Goal: Obtain resource: Obtain resource

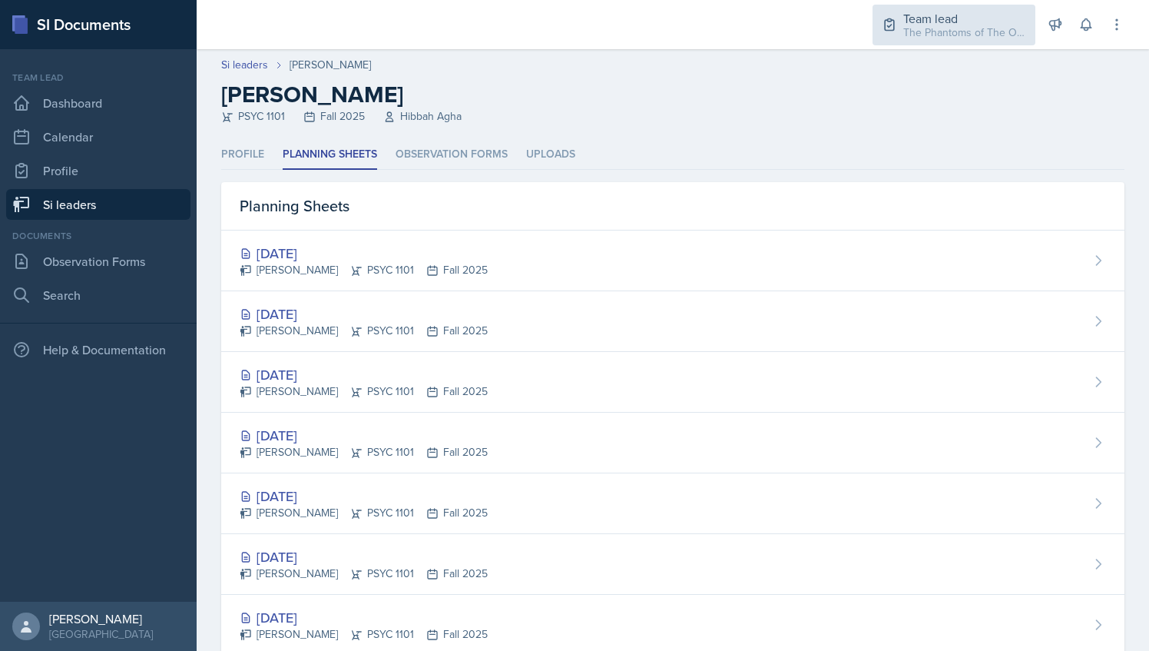
click at [917, 26] on div "The Phantoms of The Opera / Fall 2025" at bounding box center [965, 33] width 123 height 16
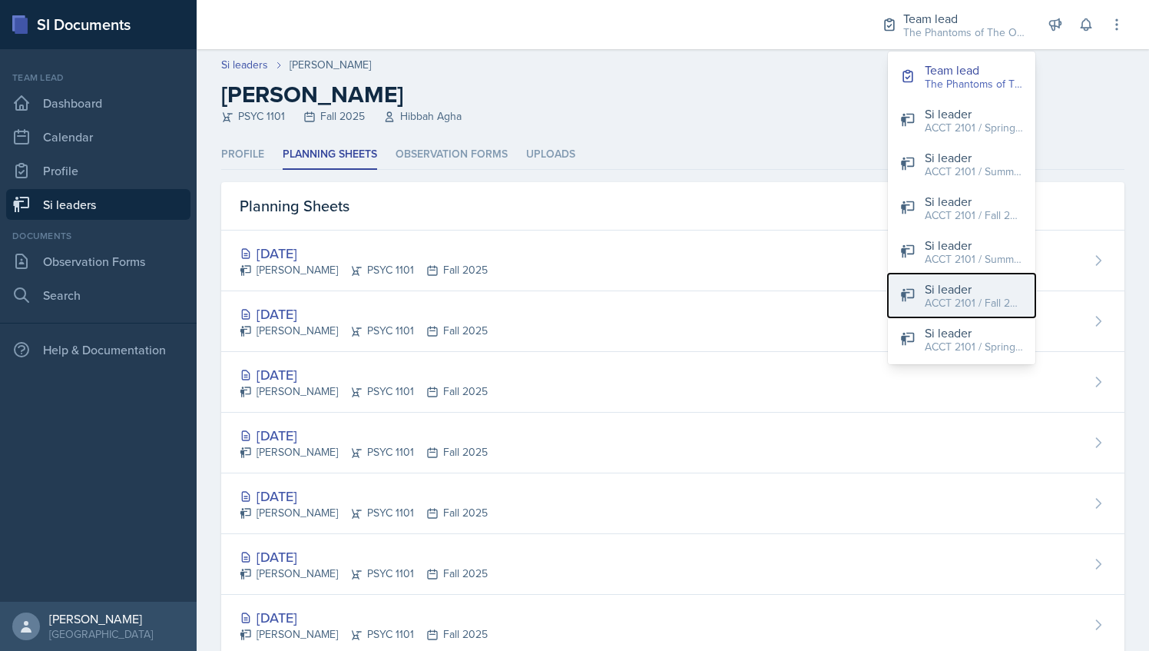
click at [932, 307] on div "ACCT 2101 / Fall 2025" at bounding box center [974, 303] width 98 height 16
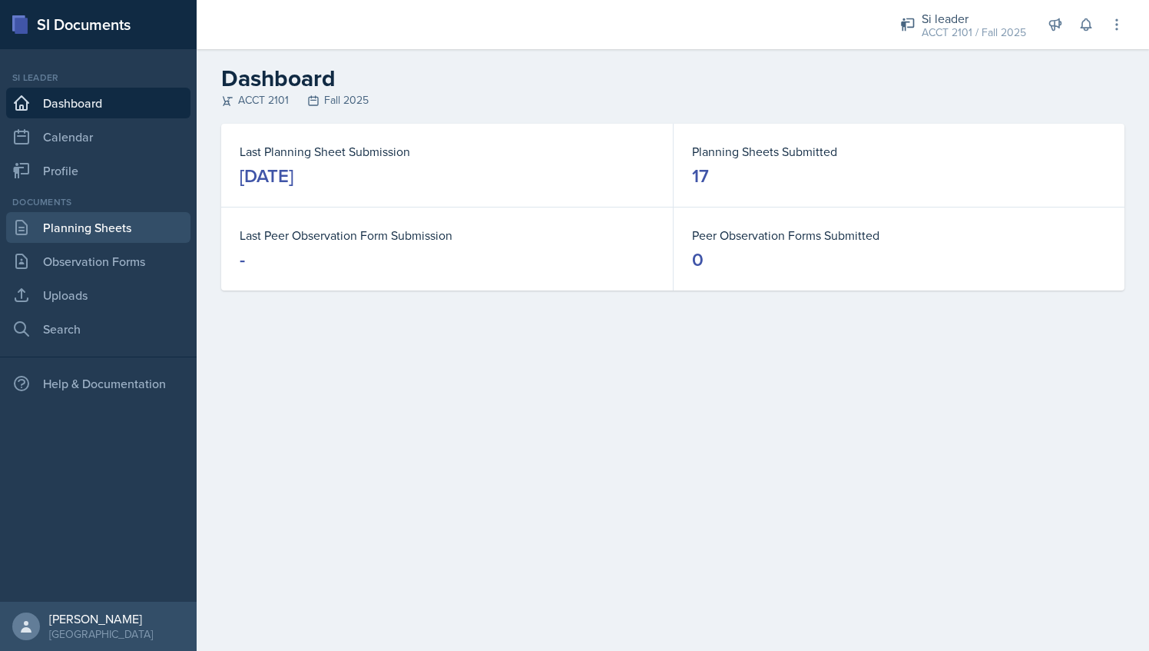
click at [114, 221] on link "Planning Sheets" at bounding box center [98, 227] width 184 height 31
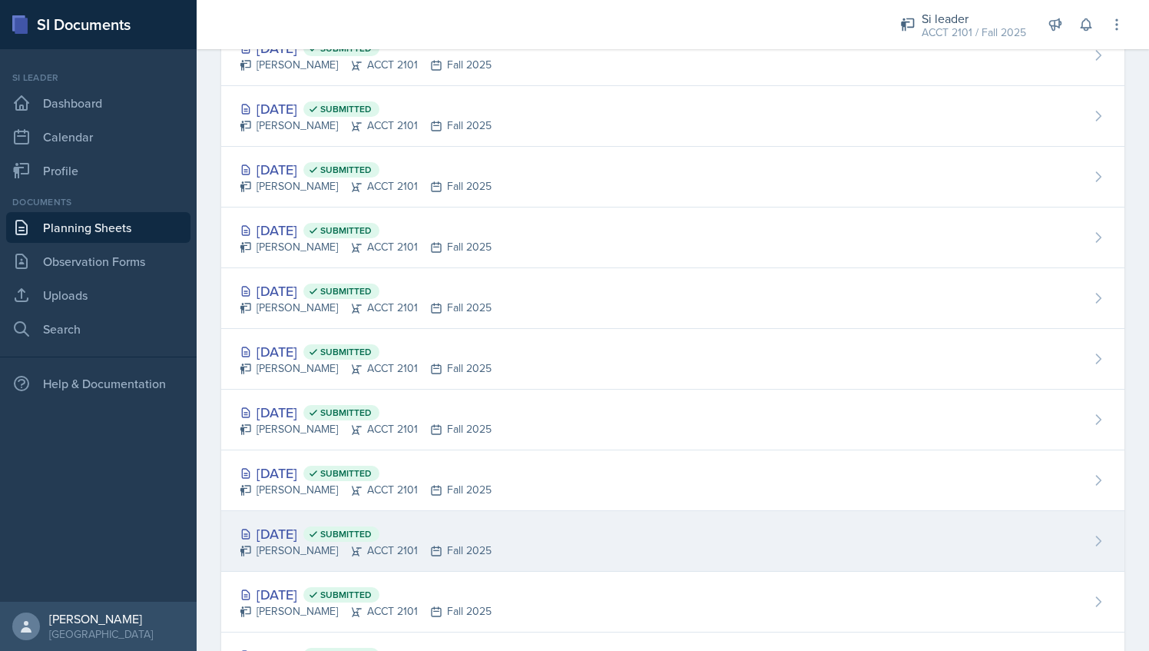
scroll to position [628, 0]
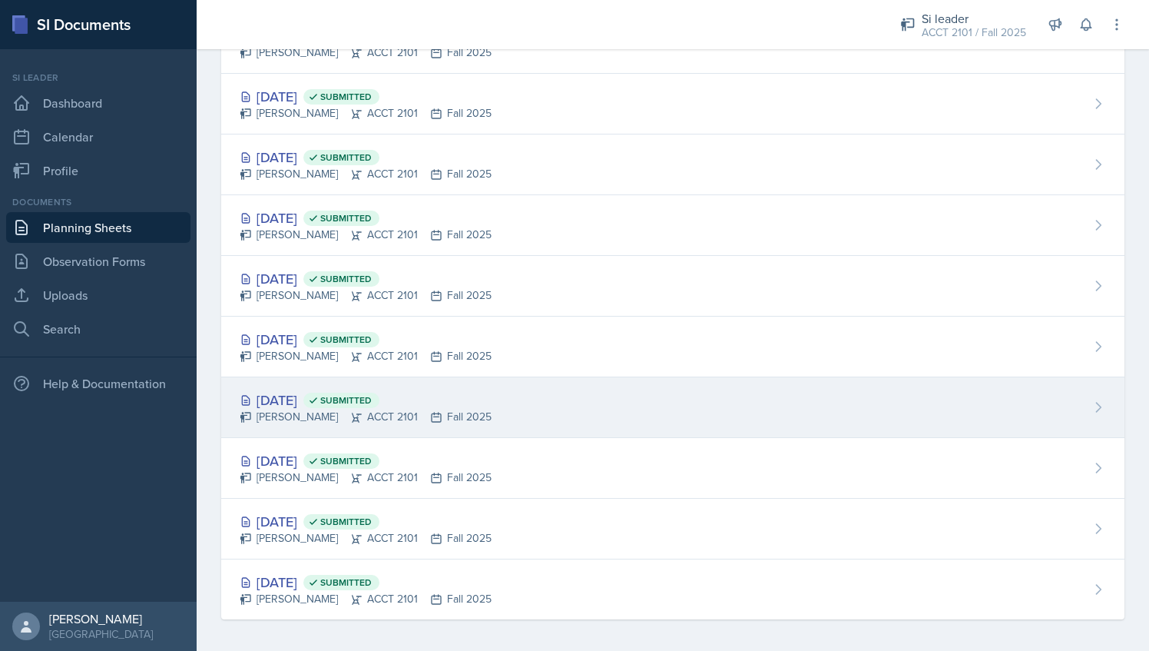
click at [441, 418] on div "[PERSON_NAME] ACCT 2101 Fall 2025" at bounding box center [366, 417] width 252 height 16
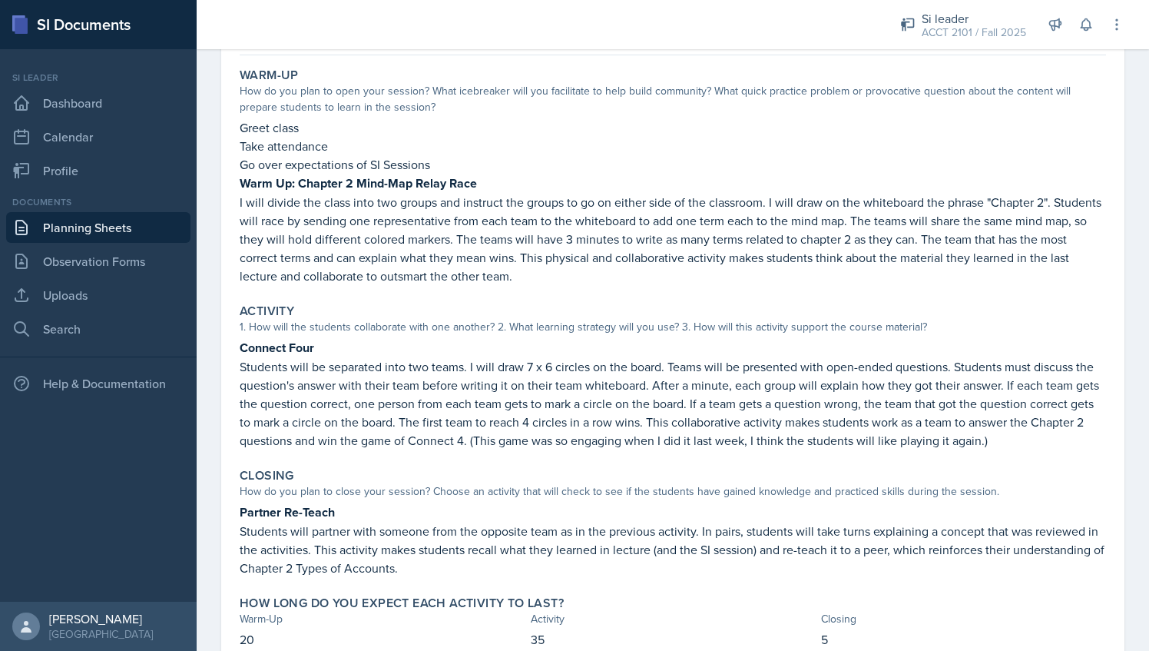
scroll to position [191, 0]
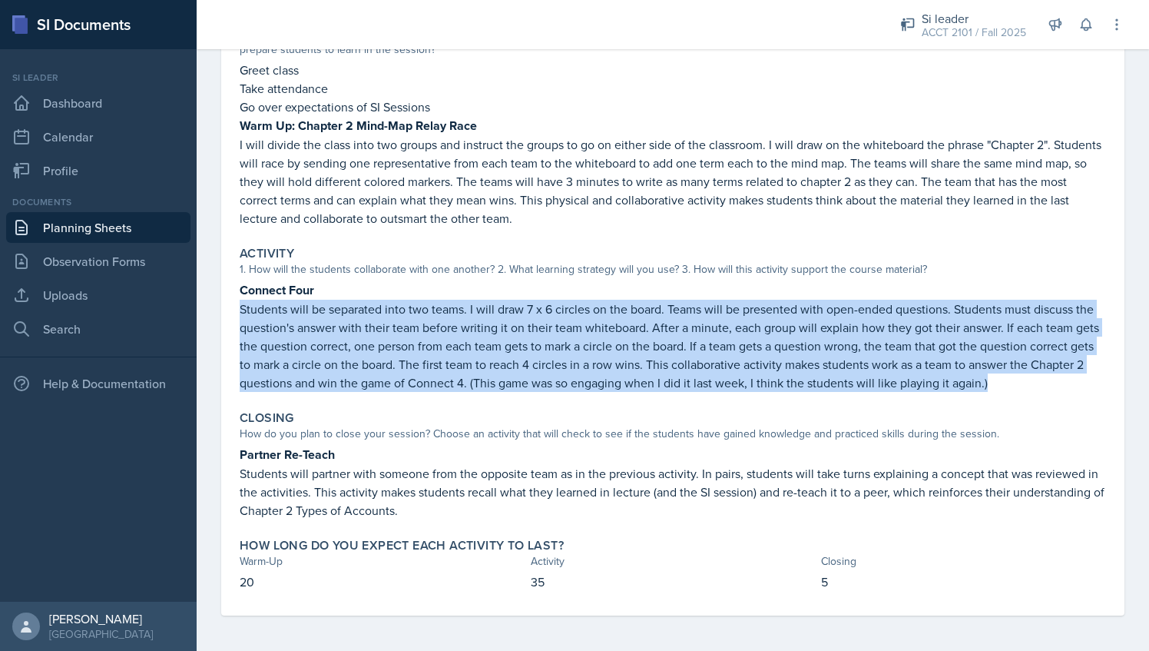
drag, startPoint x: 237, startPoint y: 309, endPoint x: 1086, endPoint y: 376, distance: 852.4
click at [1086, 376] on div "Activity 1. How will the students collaborate with one another? 2. What learnin…" at bounding box center [673, 319] width 879 height 158
copy p "Students will be separated into two teams. I will draw 7 x 6 circles on the boa…"
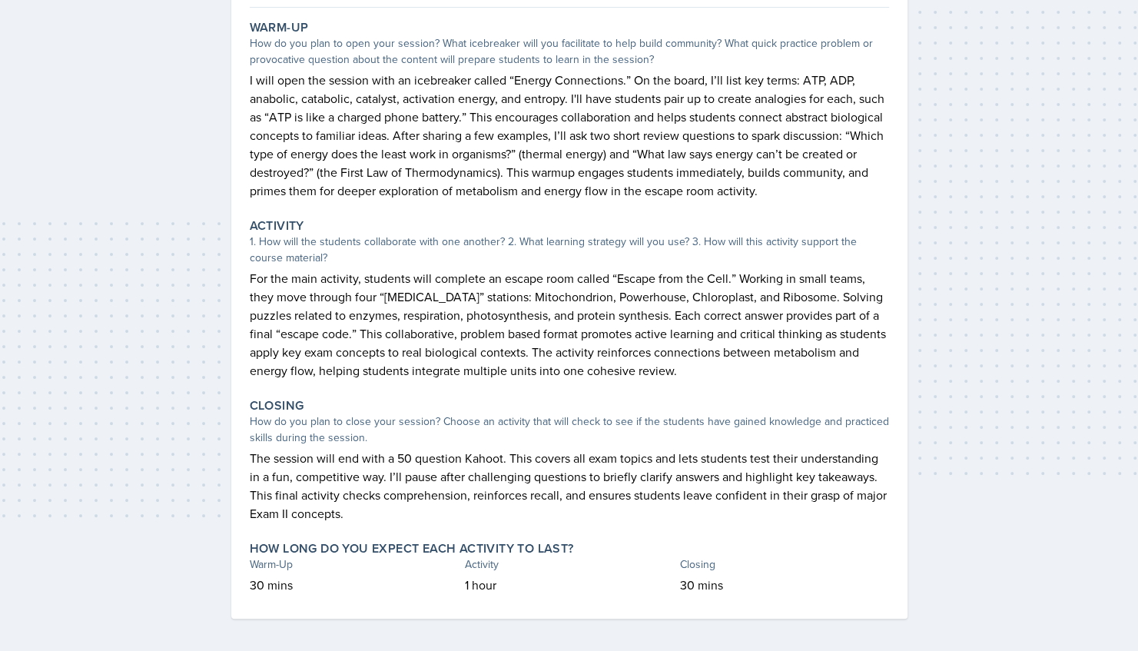
scroll to position [102, 0]
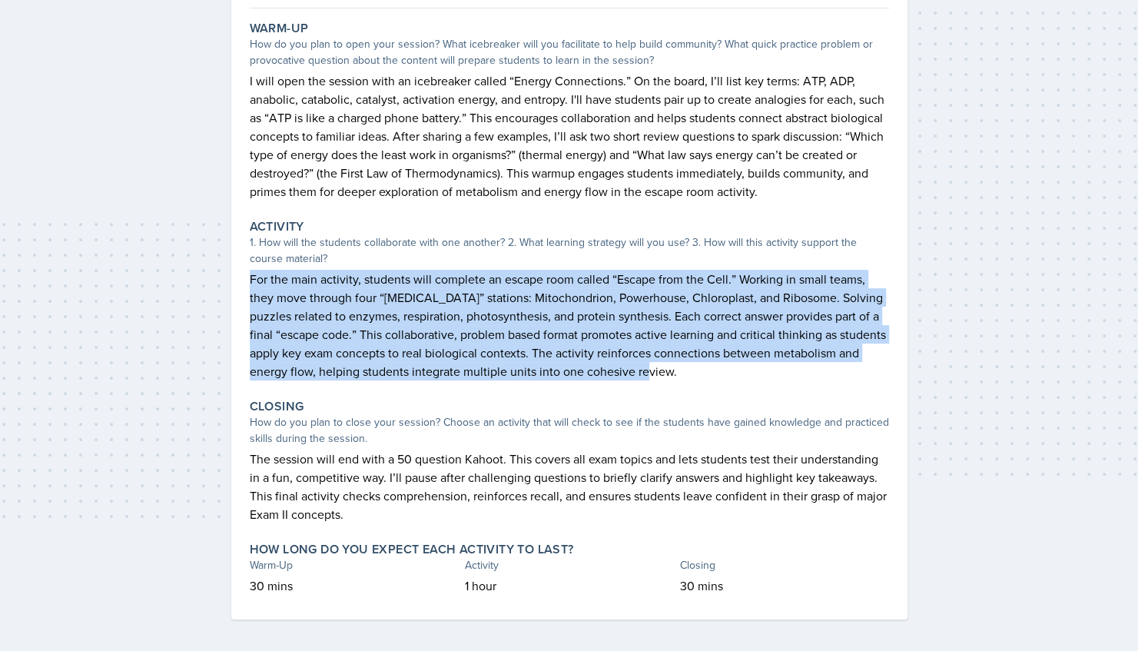
drag, startPoint x: 248, startPoint y: 280, endPoint x: 689, endPoint y: 369, distance: 449.9
click at [689, 369] on div "Activity 1. How will the students collaborate with one another? 2. What learnin…" at bounding box center [570, 300] width 652 height 174
copy p "For the main activity, students will complete an escape room called “Escape fro…"
click at [509, 323] on p "For the main activity, students will complete an escape room called “Escape fro…" at bounding box center [569, 325] width 639 height 111
drag, startPoint x: 247, startPoint y: 277, endPoint x: 695, endPoint y: 390, distance: 461.2
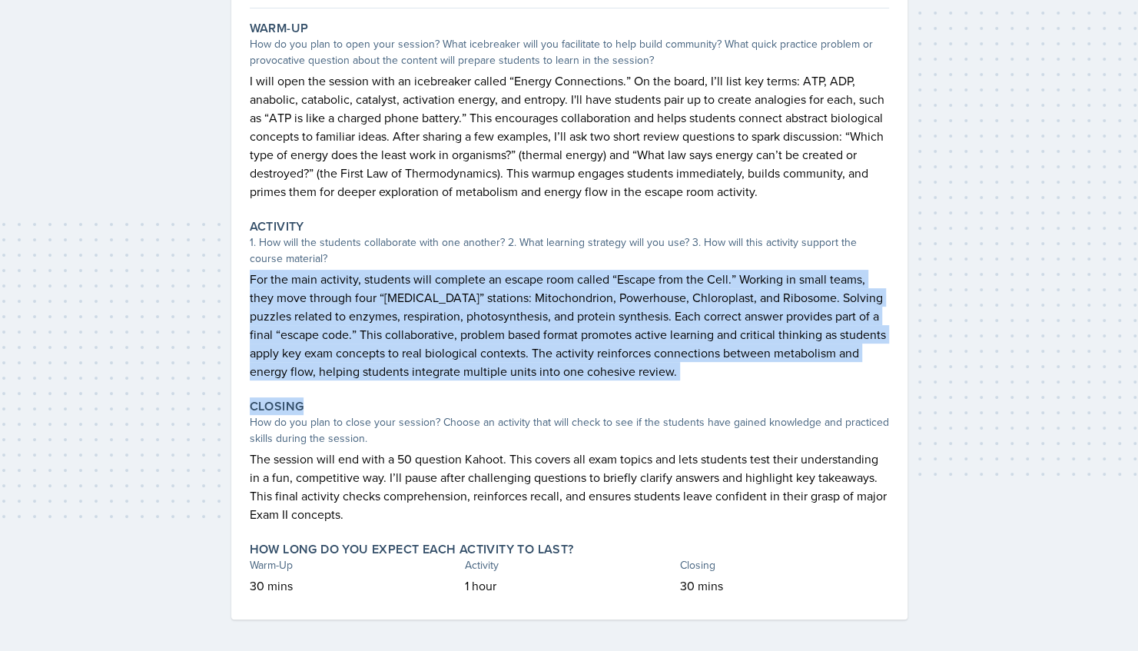
click at [695, 390] on div "Warm-Up How do you plan to open your session? What icebreaker will you facilita…" at bounding box center [569, 317] width 639 height 605
drag, startPoint x: 695, startPoint y: 390, endPoint x: 625, endPoint y: 382, distance: 69.7
click at [625, 382] on div "Activity 1. How will the students collaborate with one another? 2. What learnin…" at bounding box center [570, 300] width 652 height 174
click at [667, 373] on p "For the main activity, students will complete an escape room called “Escape fro…" at bounding box center [569, 325] width 639 height 111
drag, startPoint x: 671, startPoint y: 371, endPoint x: 250, endPoint y: 283, distance: 430.9
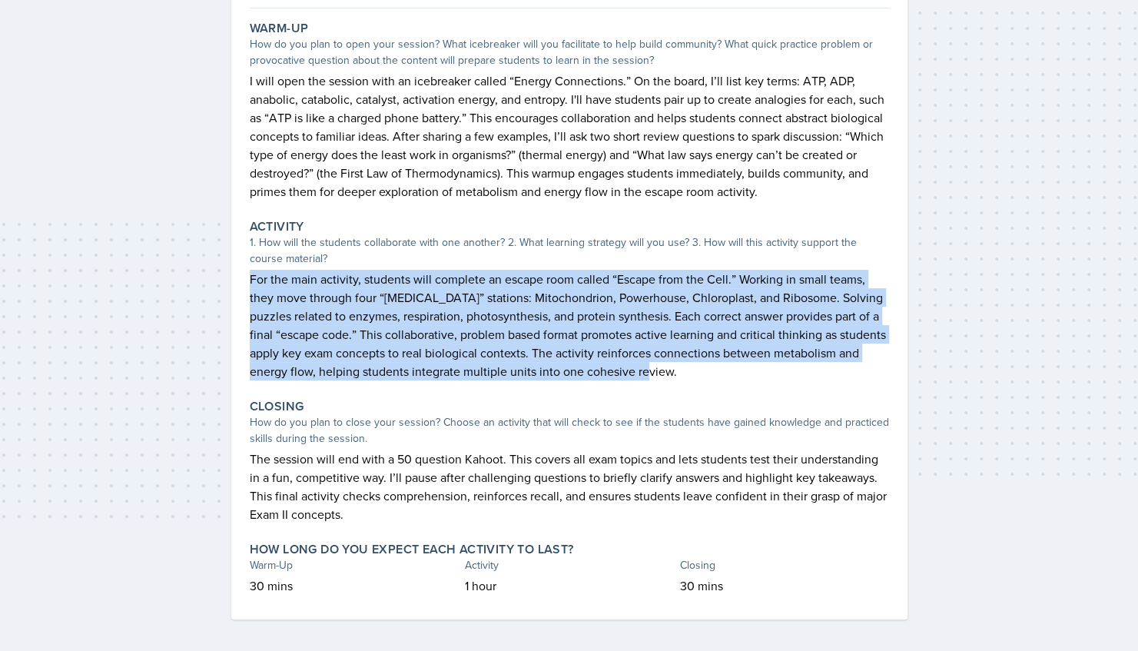
click at [250, 283] on p "For the main activity, students will complete an escape room called “Escape fro…" at bounding box center [569, 325] width 639 height 111
copy p "For the main activity, students will complete an escape room called “Escape fro…"
